Goal: Task Accomplishment & Management: Use online tool/utility

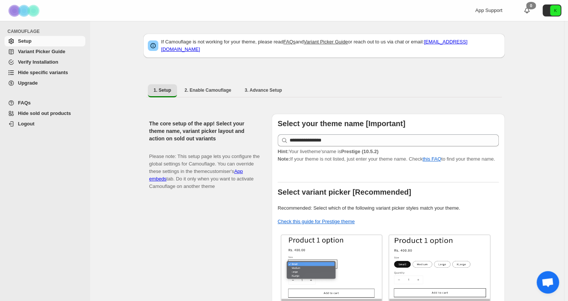
click at [58, 70] on span "Hide specific variants" at bounding box center [43, 73] width 50 height 6
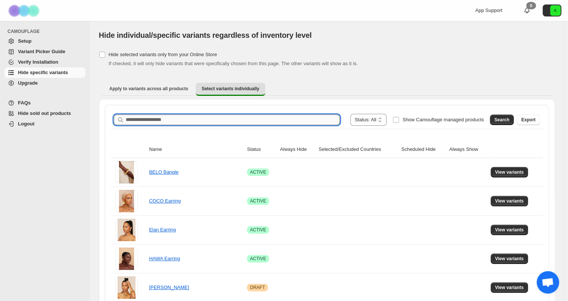
click at [192, 119] on input "Search product name" at bounding box center [233, 119] width 214 height 10
type input "****"
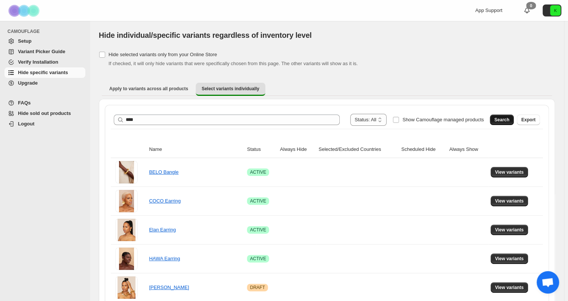
click at [509, 119] on span "Search" at bounding box center [501, 120] width 15 height 6
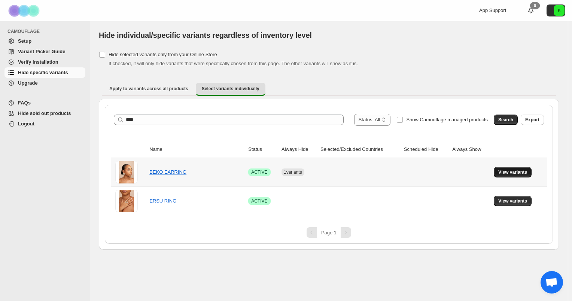
click at [503, 173] on span "View variants" at bounding box center [512, 172] width 29 height 6
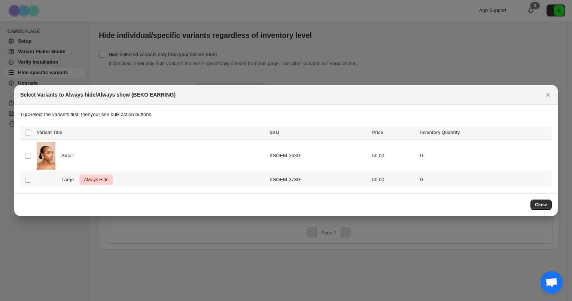
click at [178, 183] on div "Large Critical Always Hide" at bounding box center [151, 179] width 228 height 10
click at [544, 132] on icon "More actions" at bounding box center [543, 132] width 7 height 7
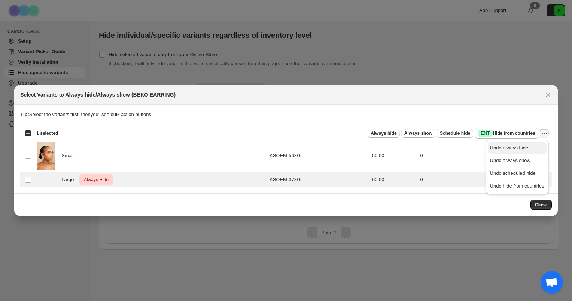
click at [516, 153] on button "Undo always hide" at bounding box center [516, 148] width 59 height 12
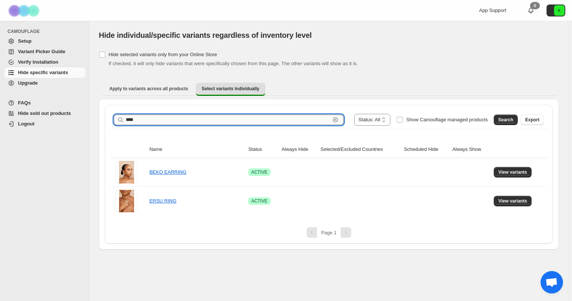
click at [186, 114] on input "****" at bounding box center [228, 119] width 204 height 10
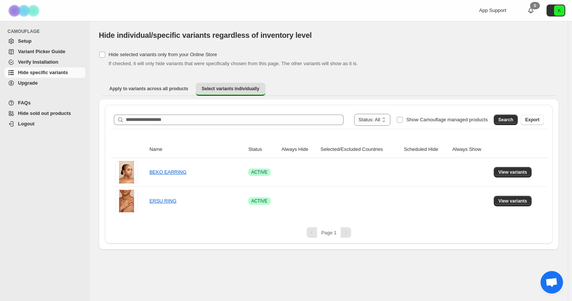
click at [37, 60] on span "Verify Installation" at bounding box center [38, 62] width 40 height 6
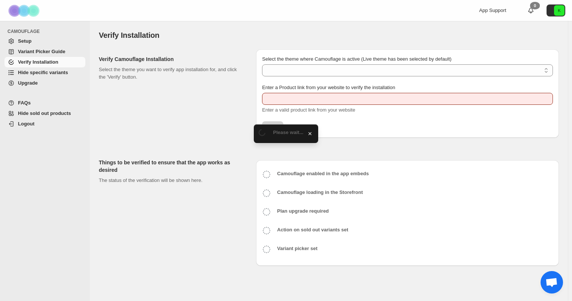
click at [39, 71] on span "Hide specific variants" at bounding box center [43, 73] width 50 height 6
type input "**********"
select select "**********"
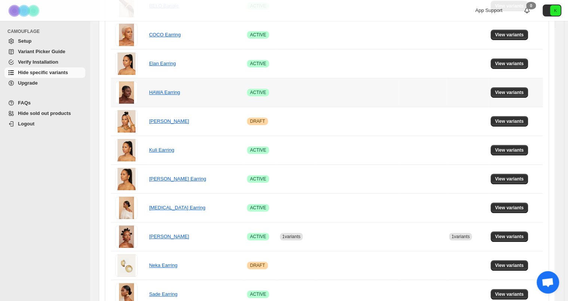
scroll to position [168, 0]
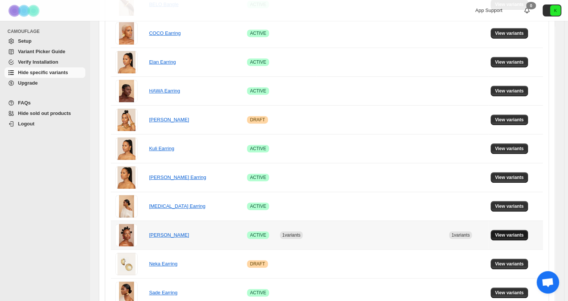
click at [503, 235] on span "View variants" at bounding box center [509, 235] width 29 height 6
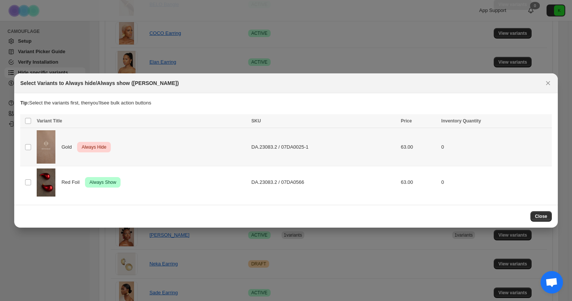
click at [166, 139] on div "Gold Critical Always Hide" at bounding box center [142, 146] width 210 height 33
click at [541, 121] on icon "More actions" at bounding box center [543, 121] width 7 height 7
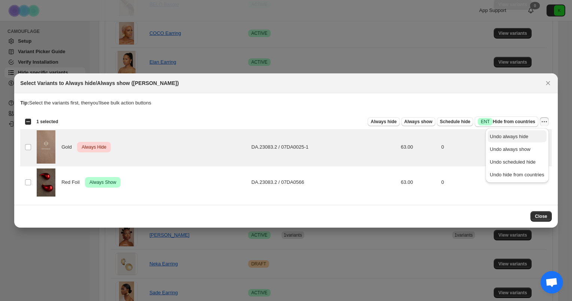
click at [521, 137] on span "Undo always hide" at bounding box center [509, 137] width 39 height 6
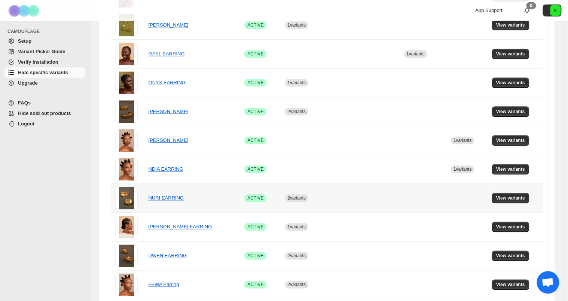
scroll to position [277, 0]
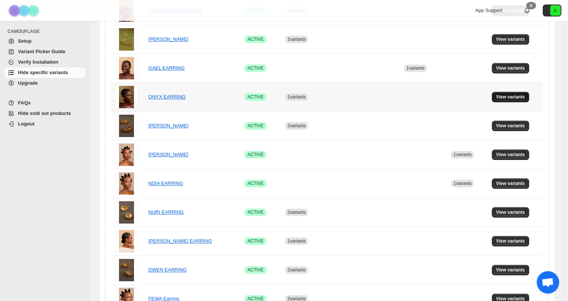
click at [516, 97] on span "View variants" at bounding box center [510, 97] width 29 height 6
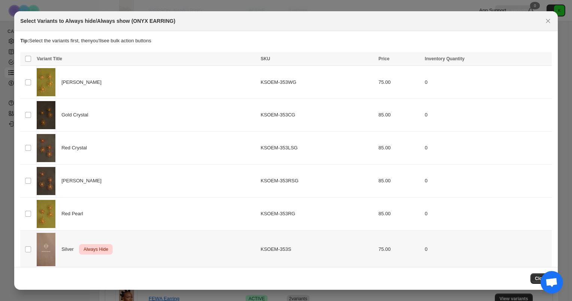
click at [187, 250] on div "Silver Critical Always Hide" at bounding box center [146, 249] width 219 height 33
click at [542, 61] on icon "More actions" at bounding box center [543, 59] width 7 height 7
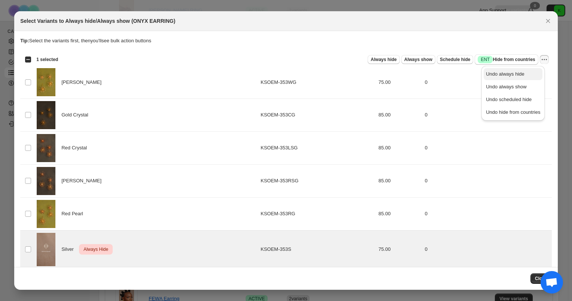
click at [525, 77] on span "Undo always hide" at bounding box center [513, 73] width 54 height 7
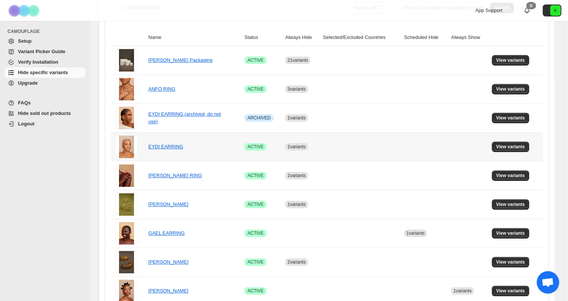
scroll to position [121, 0]
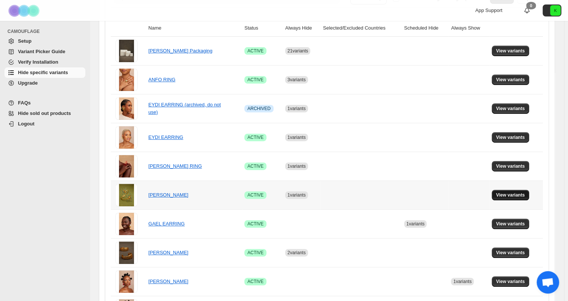
click at [506, 195] on span "View variants" at bounding box center [510, 195] width 29 height 6
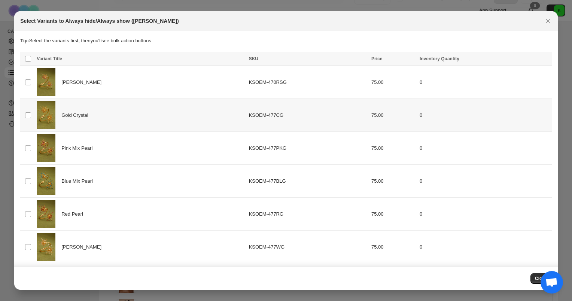
scroll to position [1, 0]
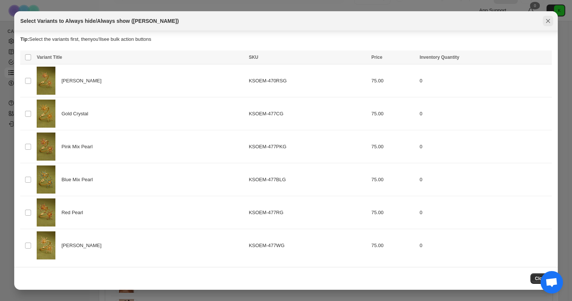
click at [547, 24] on icon "Close" at bounding box center [547, 20] width 7 height 7
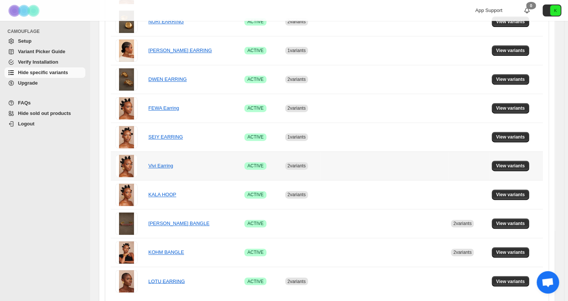
scroll to position [446, 0]
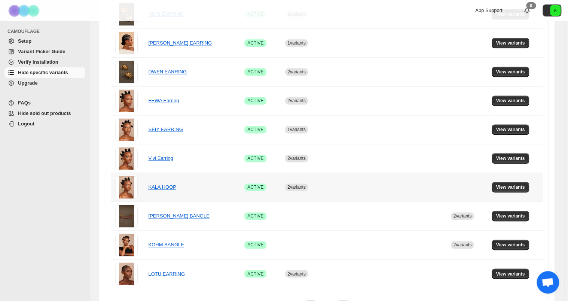
click at [350, 190] on td at bounding box center [361, 186] width 81 height 29
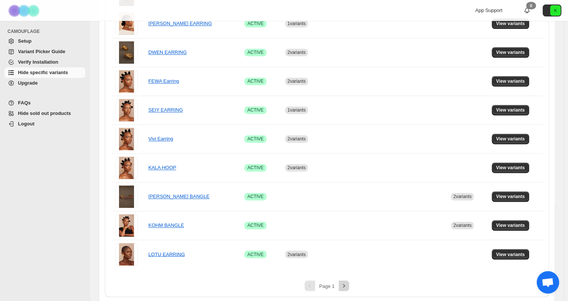
click at [347, 284] on icon "Next" at bounding box center [343, 285] width 7 height 7
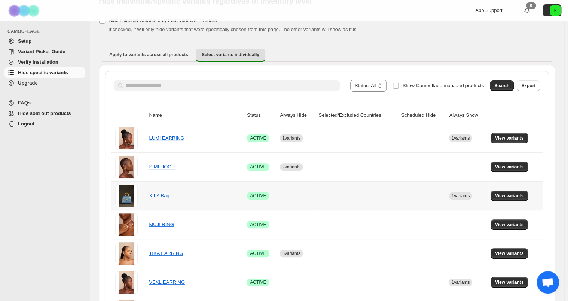
scroll to position [33, 0]
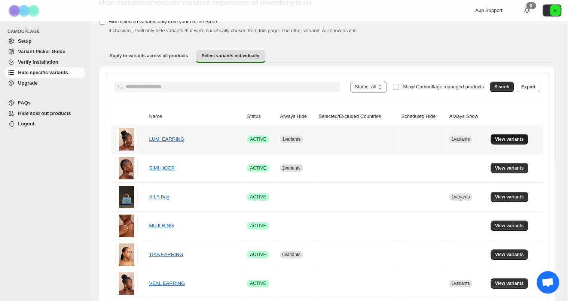
click at [518, 137] on span "View variants" at bounding box center [509, 139] width 29 height 6
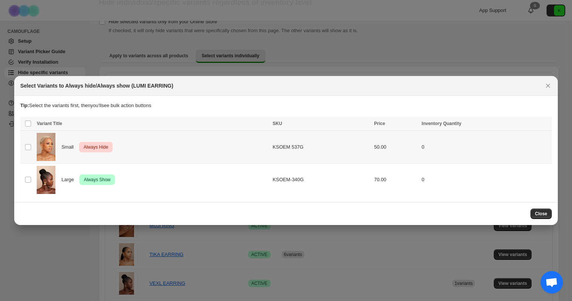
click at [193, 151] on div "Small Critical Always Hide" at bounding box center [152, 147] width 231 height 28
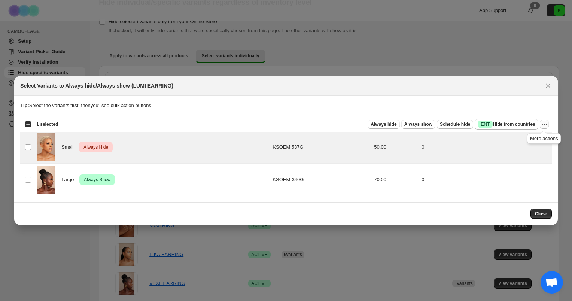
click at [543, 124] on icon "More actions" at bounding box center [543, 123] width 7 height 7
click at [511, 141] on span "Undo always hide" at bounding box center [509, 139] width 39 height 6
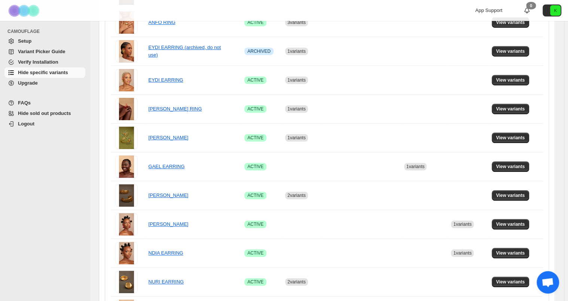
scroll to position [465, 0]
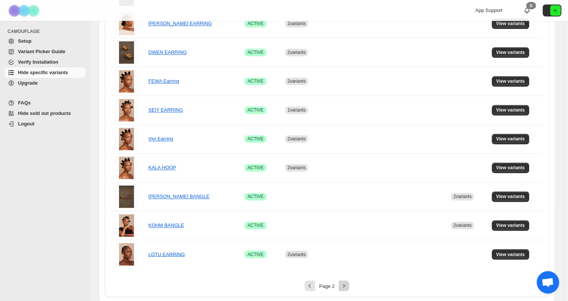
click at [343, 282] on icon "Next" at bounding box center [343, 285] width 7 height 7
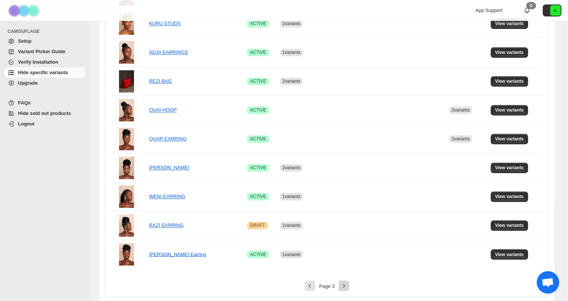
click at [345, 283] on icon "Next" at bounding box center [343, 285] width 7 height 7
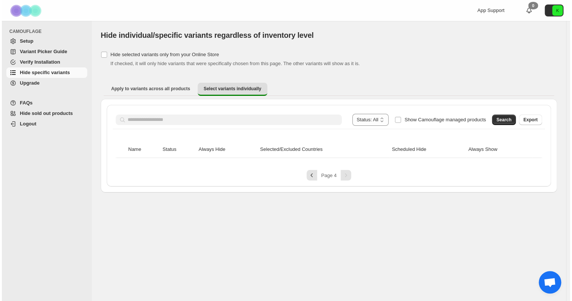
scroll to position [0, 0]
click at [310, 175] on icon "Previous" at bounding box center [311, 174] width 7 height 7
click at [308, 175] on button "Previous" at bounding box center [311, 175] width 10 height 10
